Goal: Transaction & Acquisition: Subscribe to service/newsletter

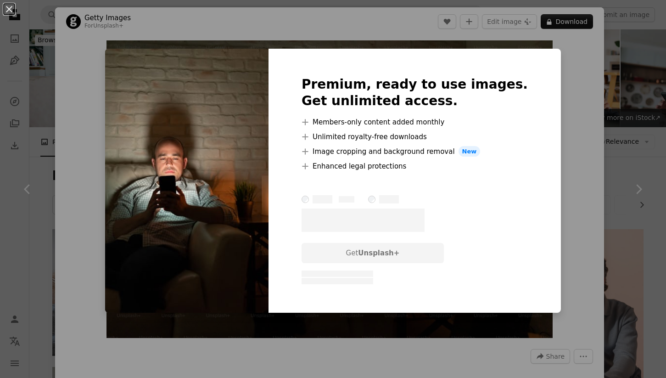
scroll to position [1080, 0]
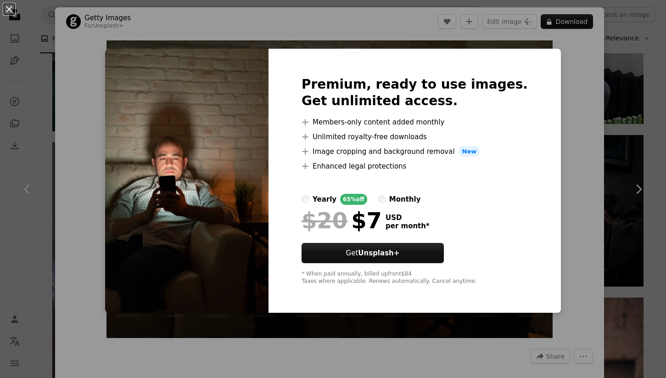
click at [566, 124] on div "An X shape Premium, ready to use images. Get unlimited access. A plus sign Memb…" at bounding box center [333, 189] width 666 height 378
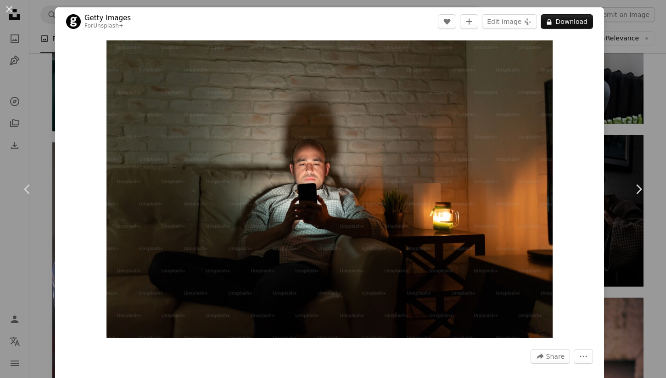
click at [620, 97] on div "An X shape Chevron left Chevron right Getty Images For Unsplash+ A heart A plus…" at bounding box center [333, 189] width 666 height 378
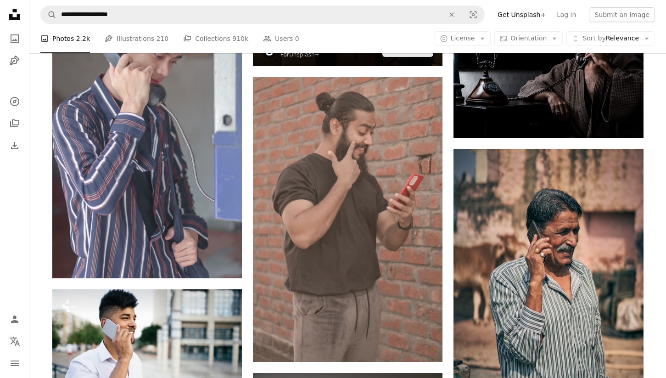
scroll to position [1252, 0]
